Goal: Transaction & Acquisition: Obtain resource

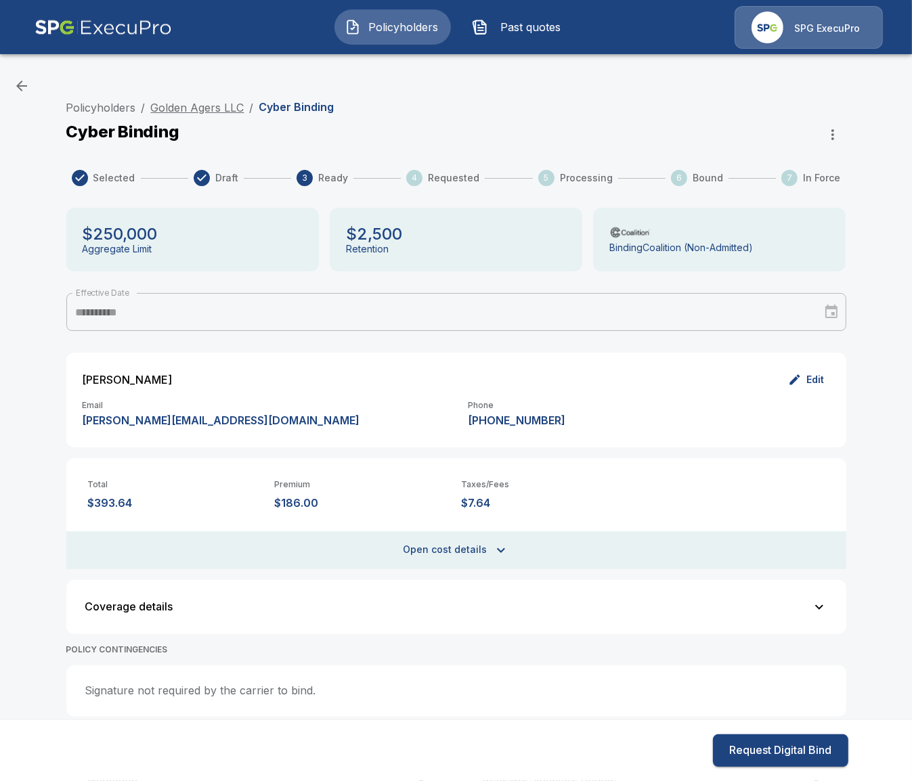
click at [220, 106] on link "Golden Agers LLC" at bounding box center [197, 108] width 93 height 14
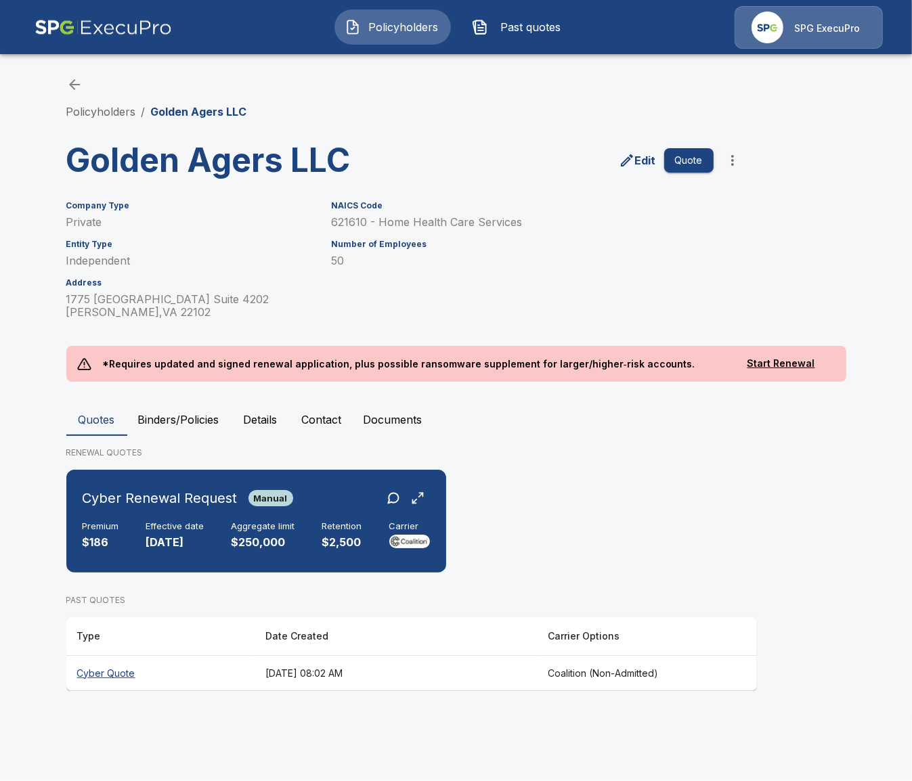
click at [518, 26] on span "Past quotes" at bounding box center [530, 27] width 74 height 16
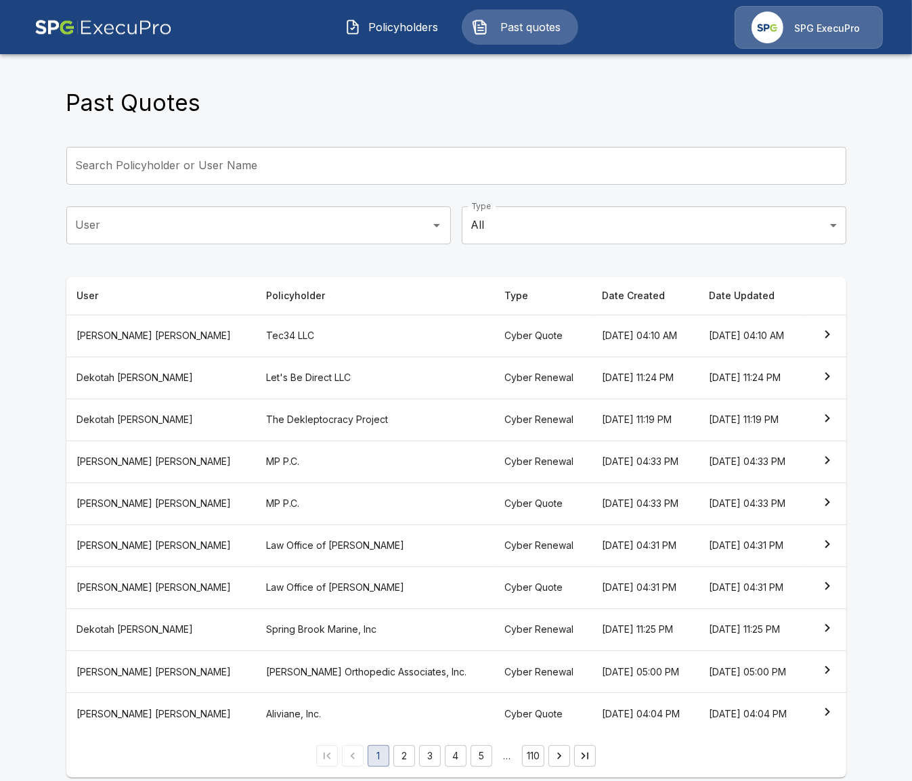
click at [346, 414] on th "The Dekleptocracy Project" at bounding box center [374, 420] width 238 height 42
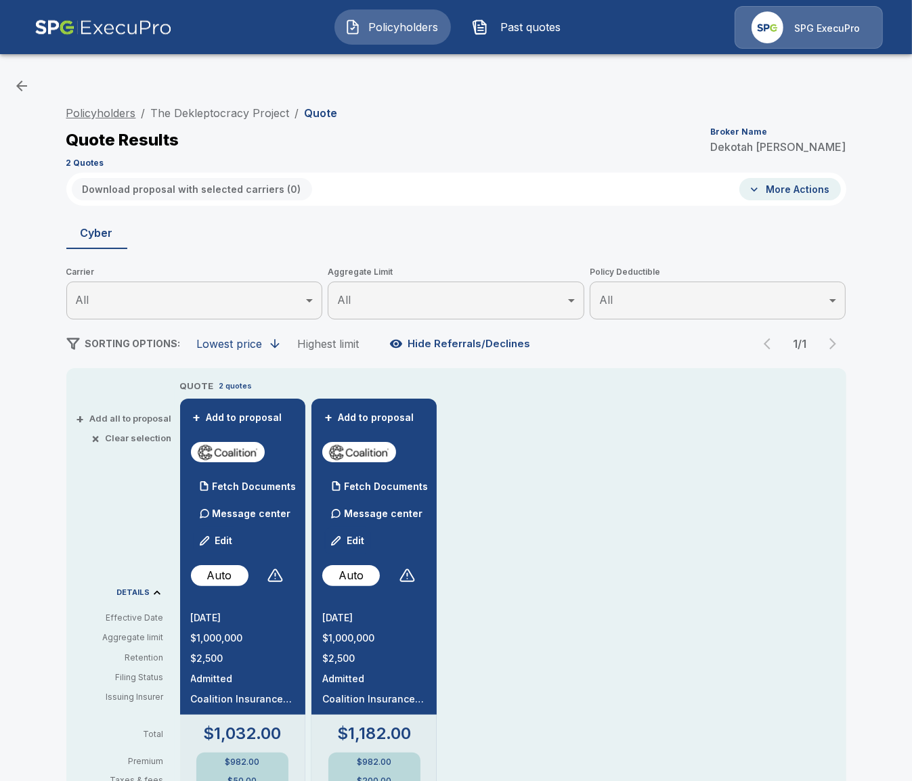
click at [104, 112] on link "Policyholders" at bounding box center [101, 113] width 70 height 14
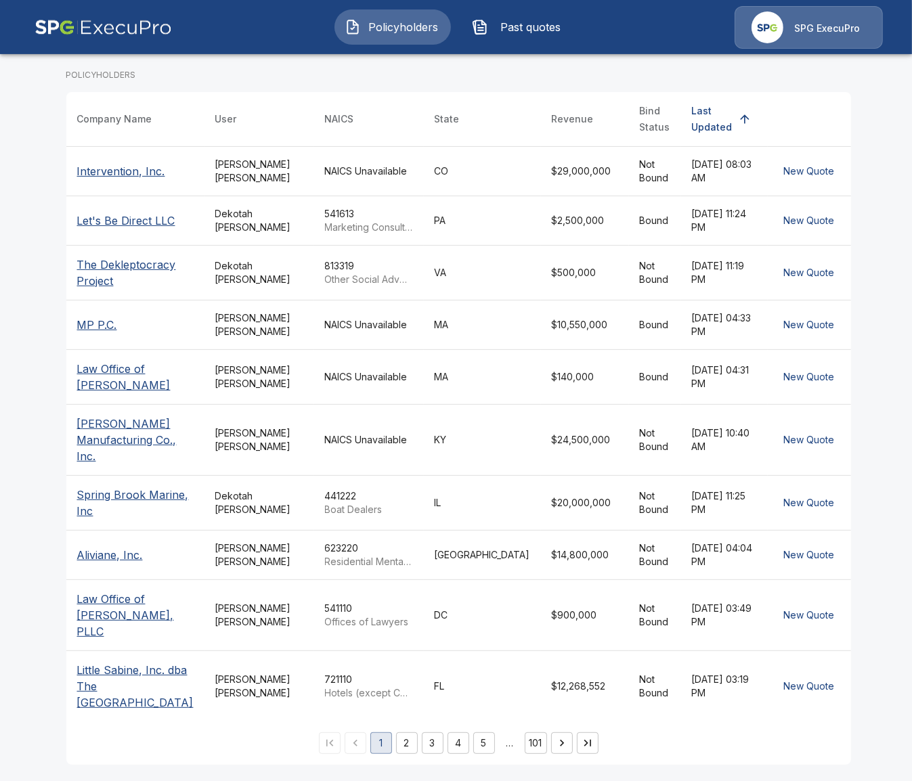
scroll to position [235, 0]
click at [388, 376] on td "NAICS Unavailable" at bounding box center [369, 376] width 110 height 55
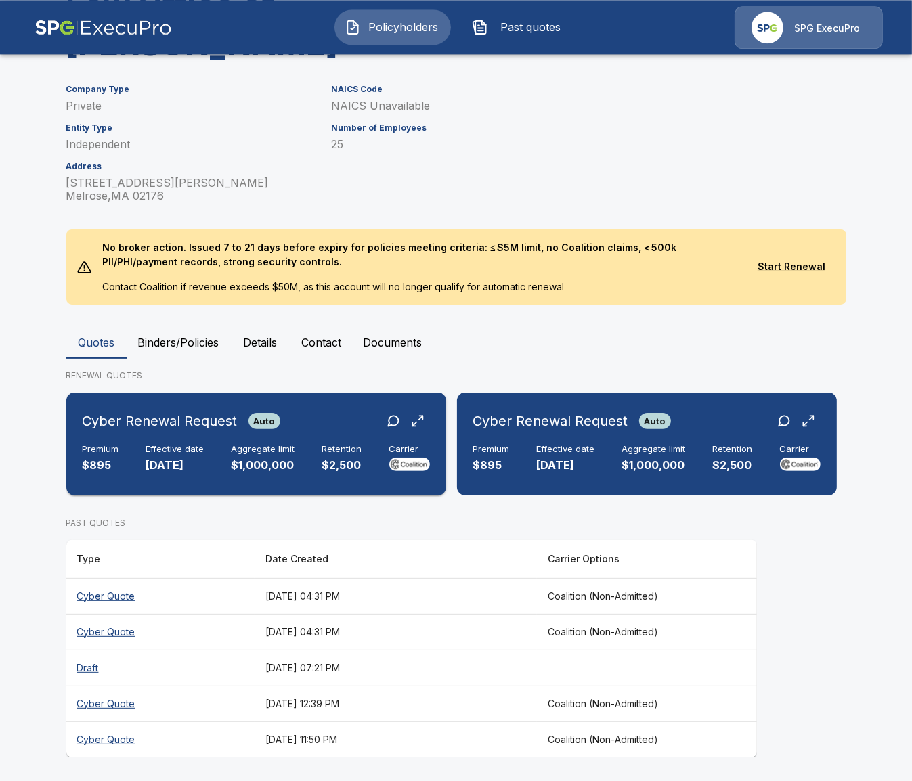
scroll to position [155, 0]
click at [121, 28] on img at bounding box center [103, 27] width 137 height 43
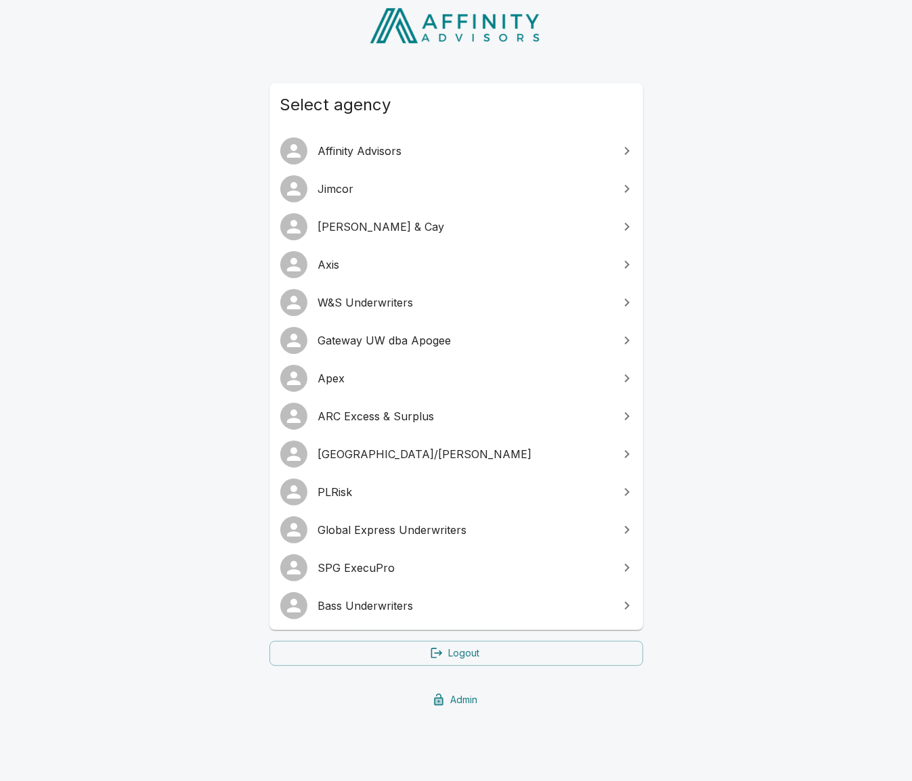
scroll to position [78, 0]
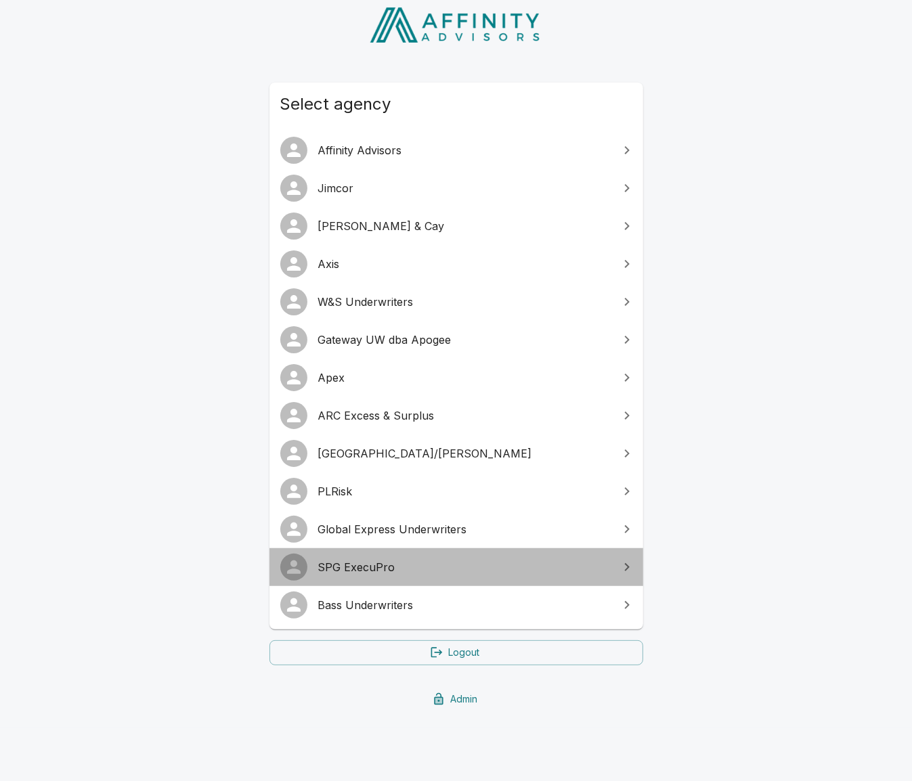
click at [425, 568] on span "SPG ExecuPro" at bounding box center [464, 567] width 292 height 16
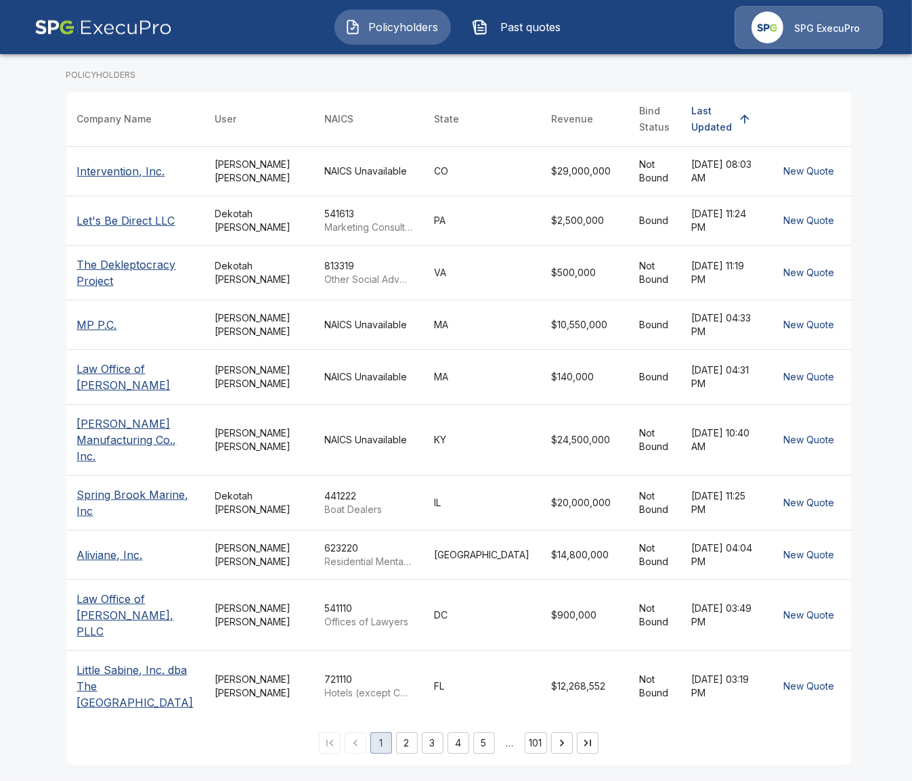
scroll to position [235, 0]
click at [433, 738] on button "3" at bounding box center [433, 743] width 22 height 22
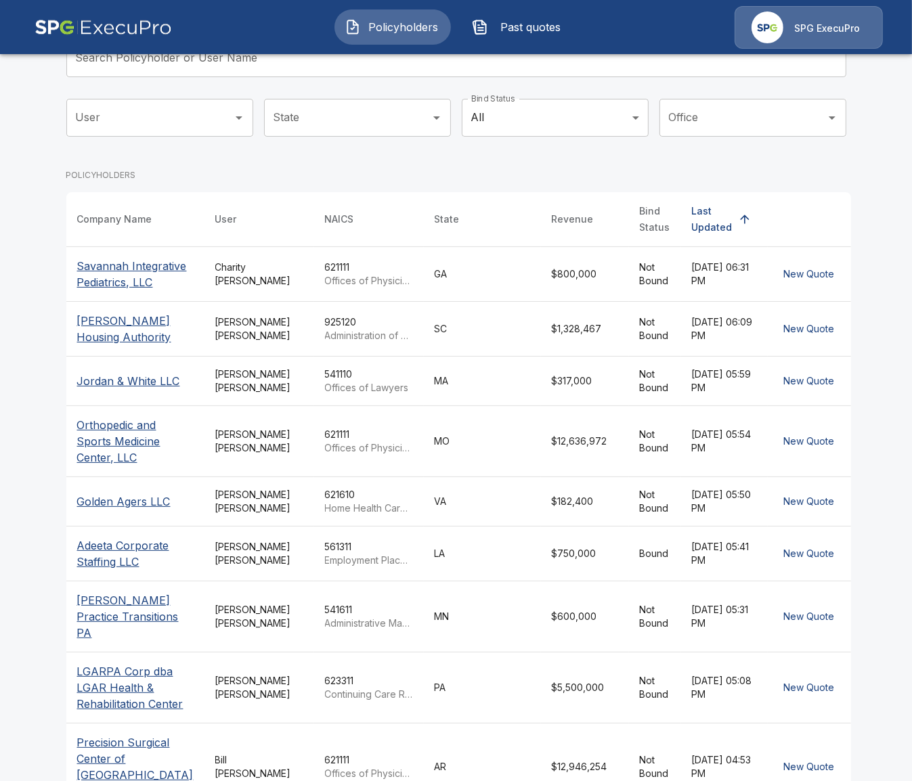
scroll to position [107, 0]
click at [380, 281] on p "Offices of Physicians (except Mental Health Specialists)" at bounding box center [369, 282] width 88 height 14
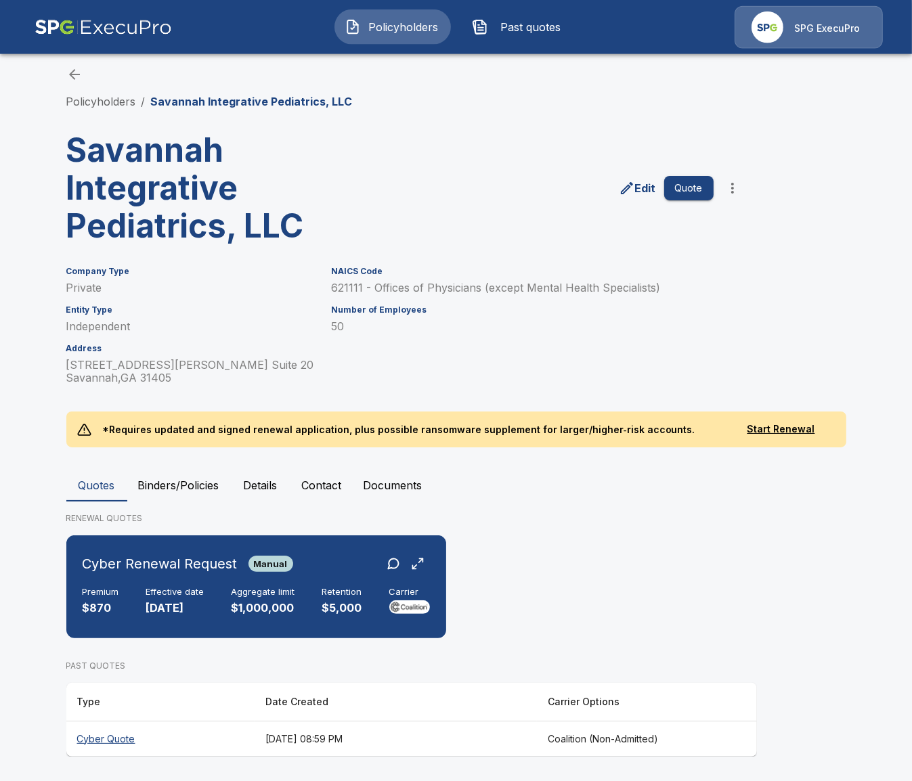
scroll to position [11, 0]
click at [392, 612] on img at bounding box center [409, 607] width 41 height 14
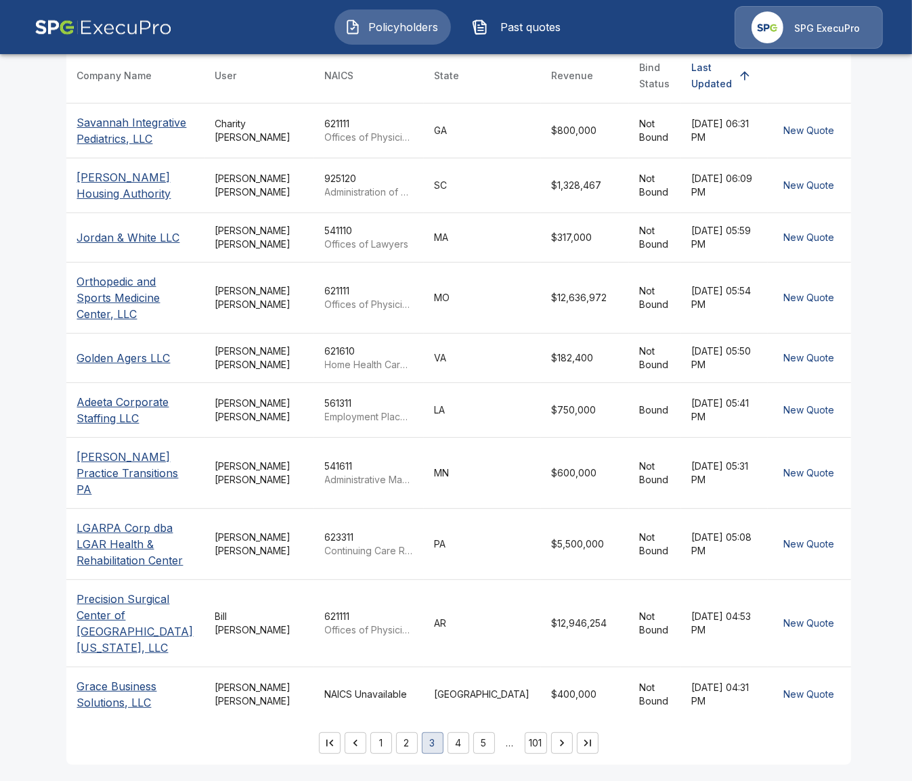
scroll to position [263, 0]
click at [448, 753] on button "4" at bounding box center [458, 743] width 22 height 22
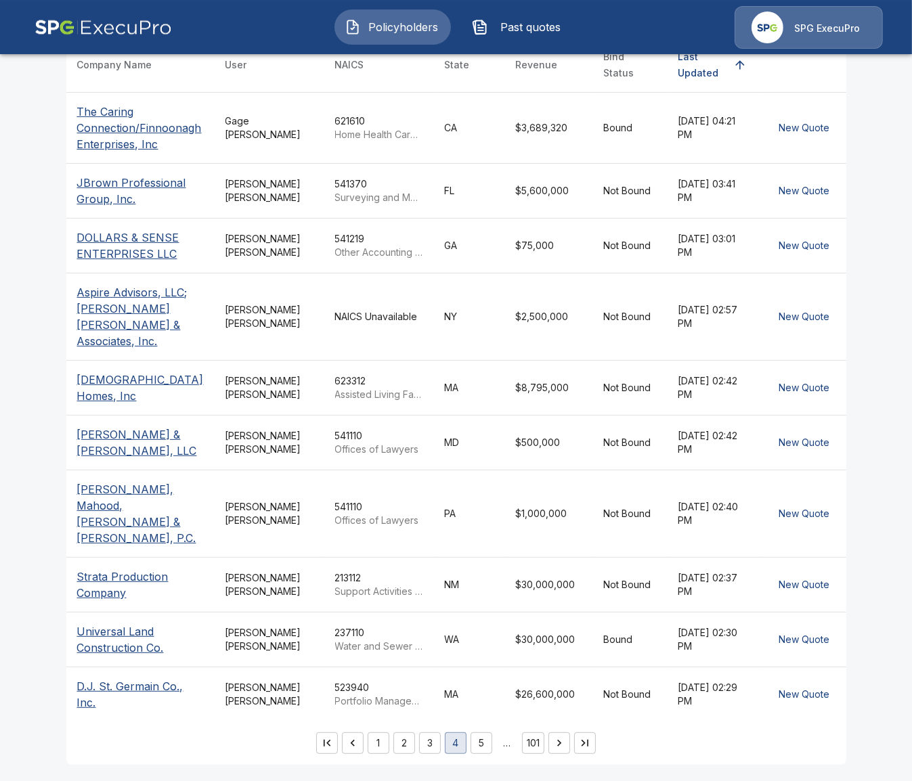
scroll to position [317, 0]
click at [467, 596] on td "NM" at bounding box center [469, 584] width 71 height 55
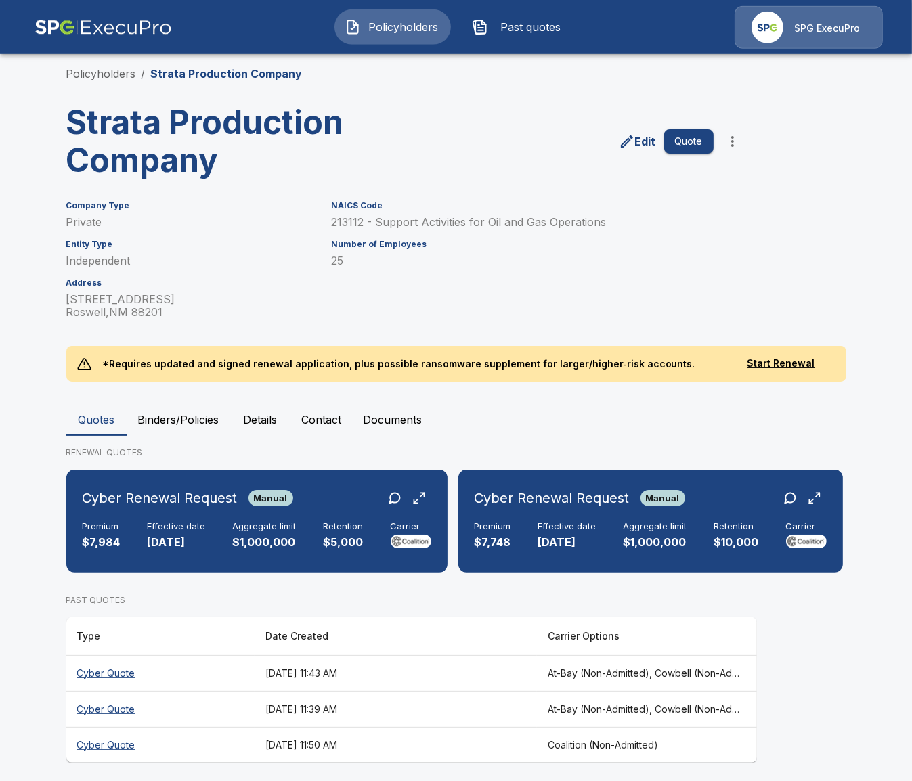
scroll to position [44, 0]
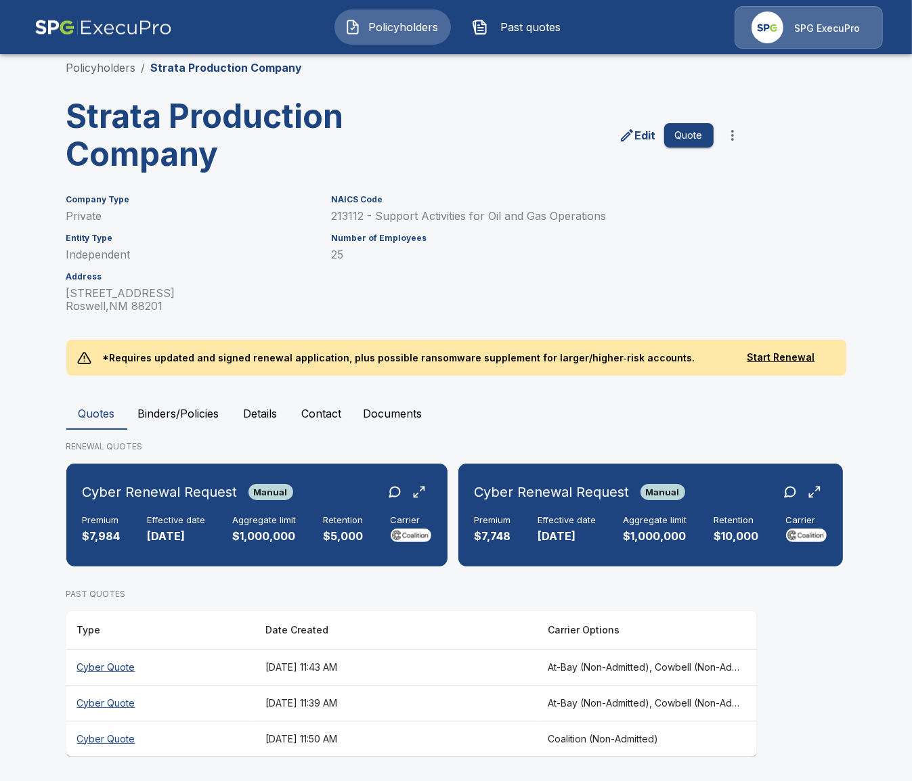
click at [642, 659] on th "At-Bay (Non-Admitted), Cowbell (Non-Admitted), Cowbell (Admitted), Corvus Cyber…" at bounding box center [647, 667] width 220 height 36
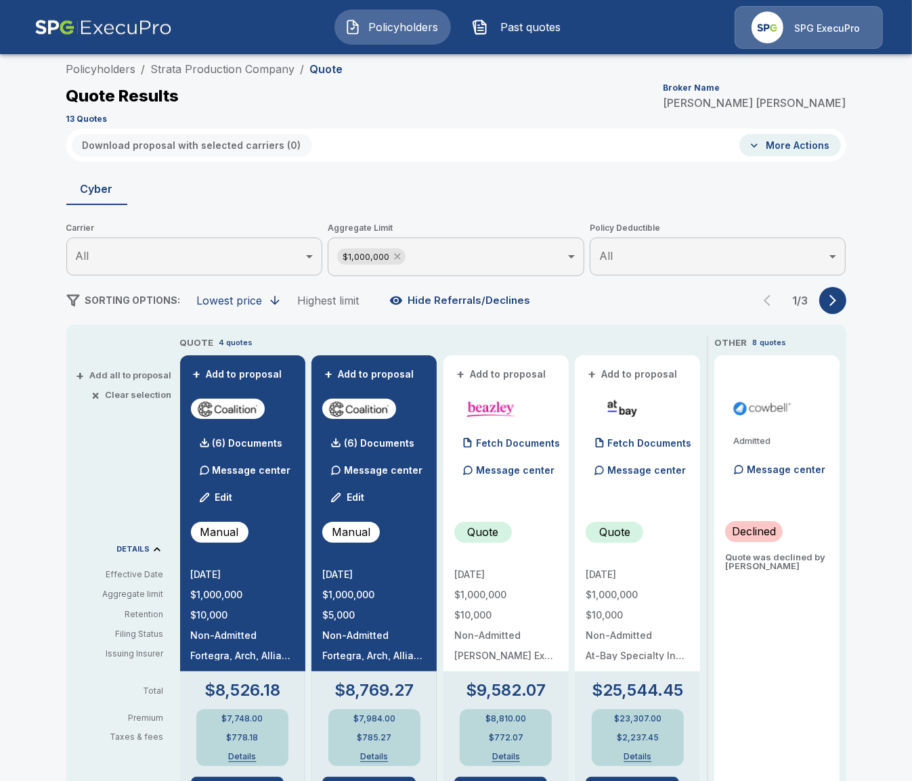
click at [399, 261] on icon at bounding box center [397, 256] width 11 height 11
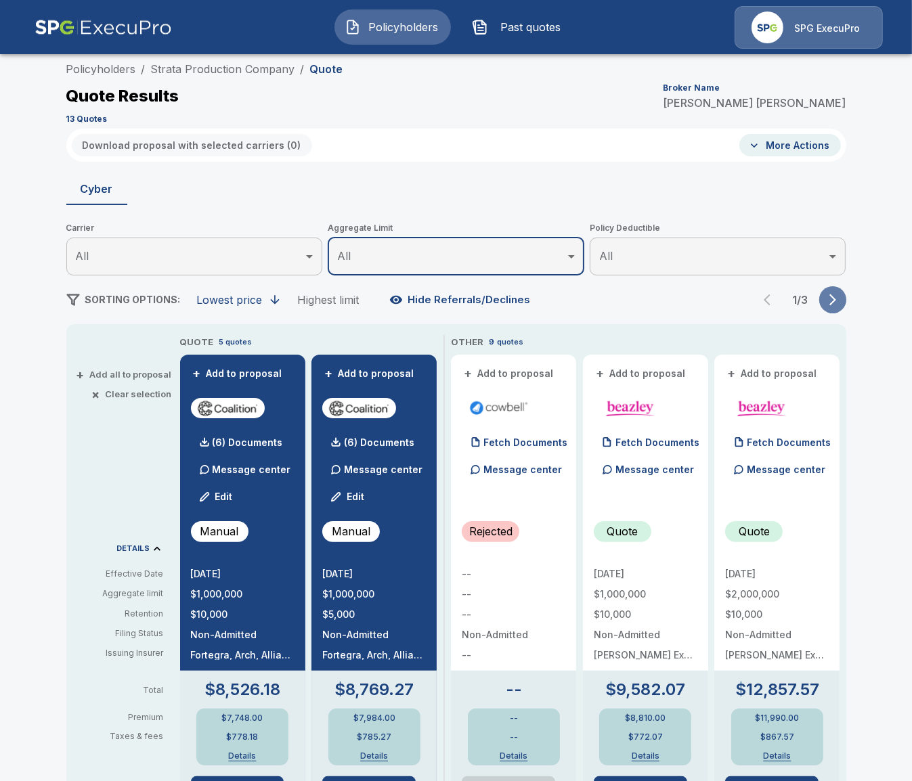
click at [830, 307] on button "button" at bounding box center [832, 299] width 27 height 27
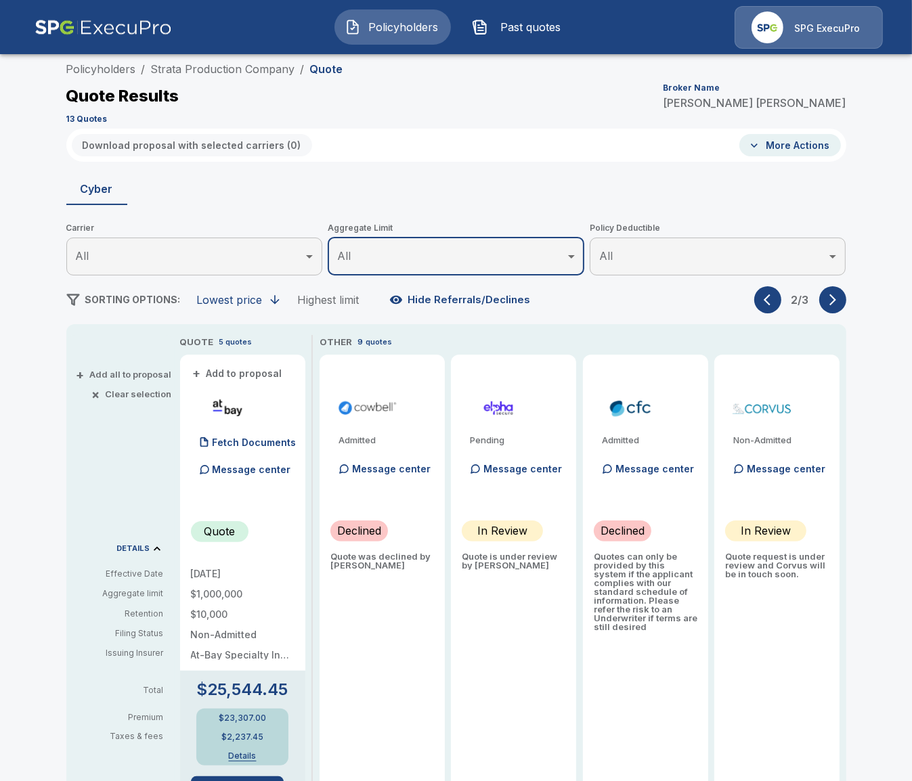
click at [755, 305] on div "2 / 3" at bounding box center [800, 299] width 92 height 27
click at [770, 299] on icon "button" at bounding box center [770, 300] width 14 height 14
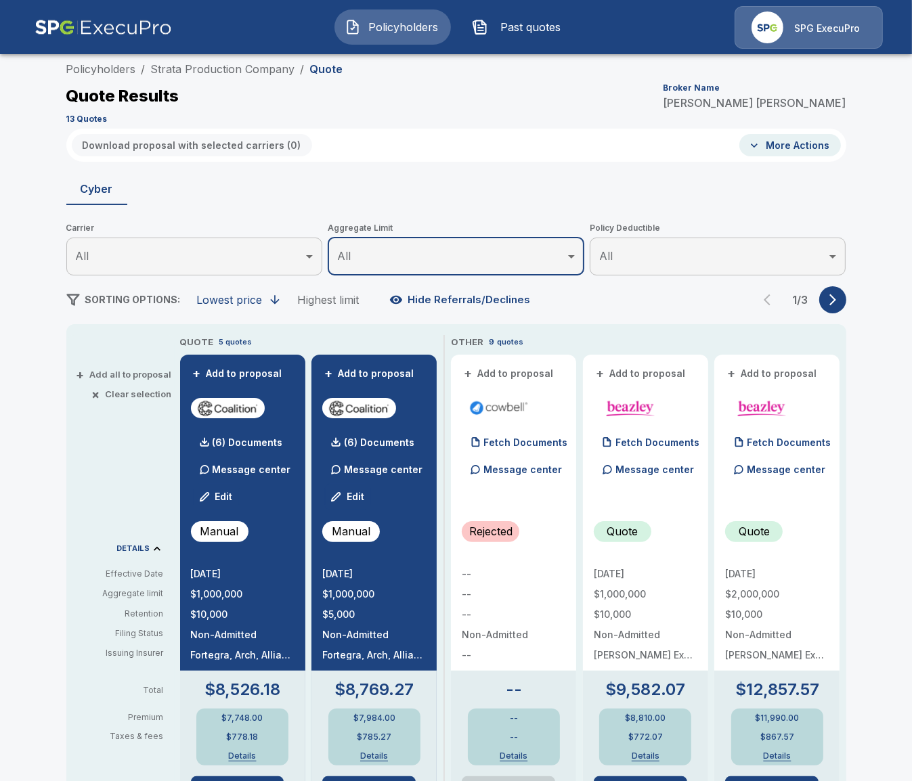
click at [127, 369] on div "+ Add all to proposal × Clear selection DETAILS Effective Date Aggregate limit …" at bounding box center [120, 777] width 108 height 884
click at [126, 374] on button "+ Add all to proposal" at bounding box center [125, 374] width 93 height 9
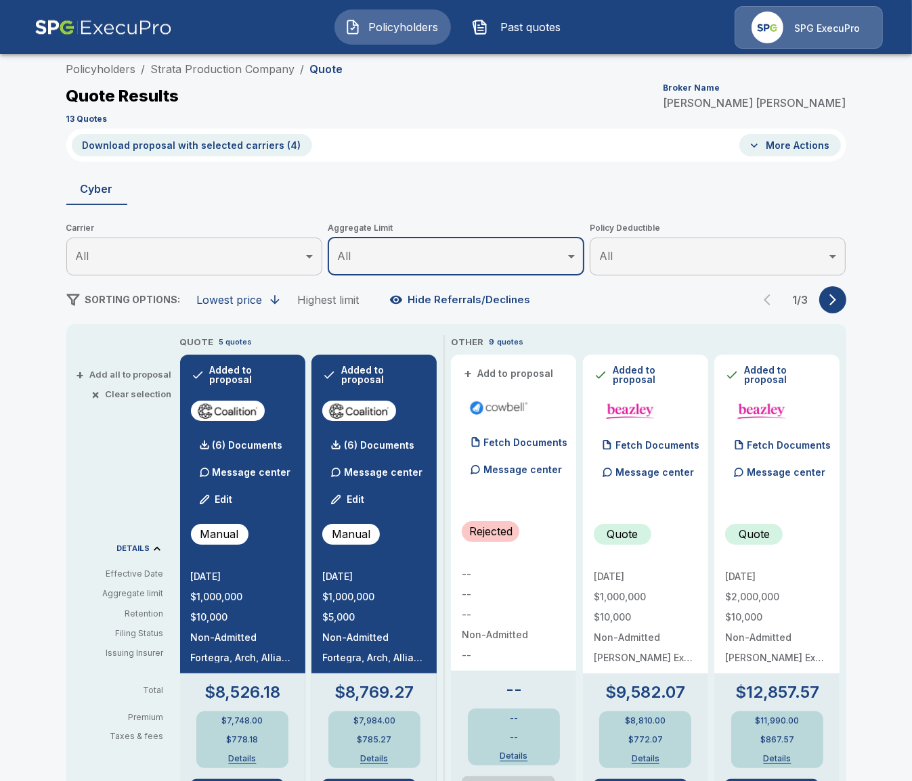
click at [232, 150] on button "Download proposal with selected carriers ( 4 )" at bounding box center [192, 145] width 240 height 22
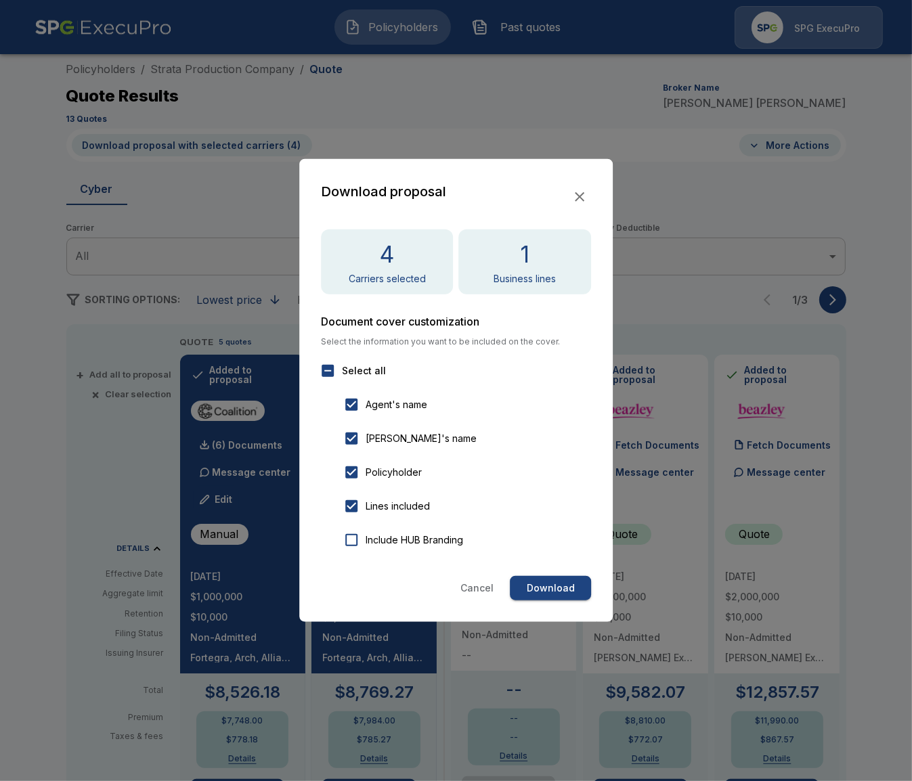
click at [565, 593] on button "Download" at bounding box center [550, 588] width 81 height 25
drag, startPoint x: 88, startPoint y: 463, endPoint x: 93, endPoint y: 456, distance: 8.7
click at [91, 457] on div at bounding box center [456, 390] width 912 height 781
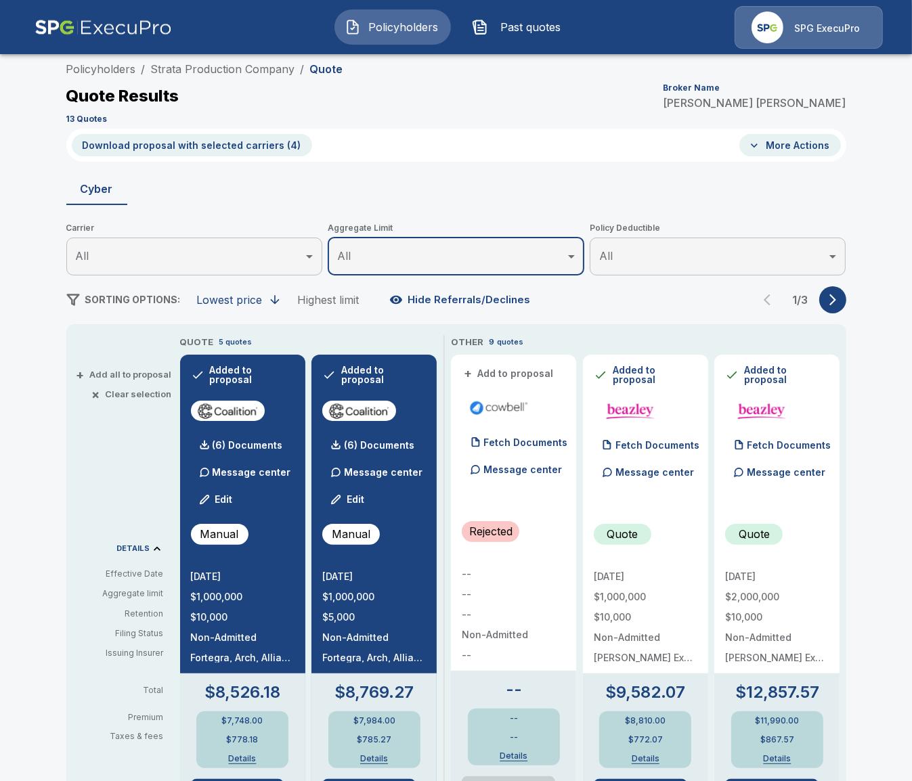
click at [256, 303] on div "Lowest price" at bounding box center [230, 300] width 66 height 14
